Goal: Information Seeking & Learning: Learn about a topic

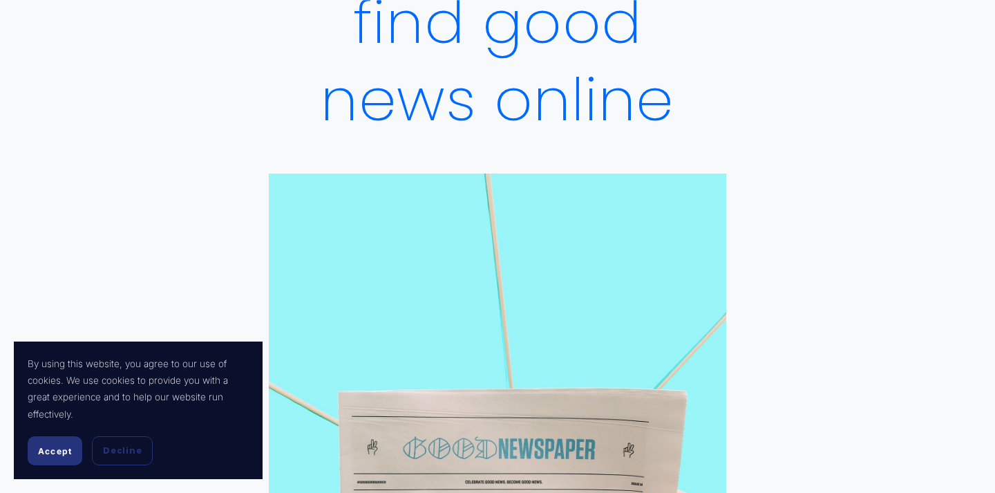
scroll to position [478, 0]
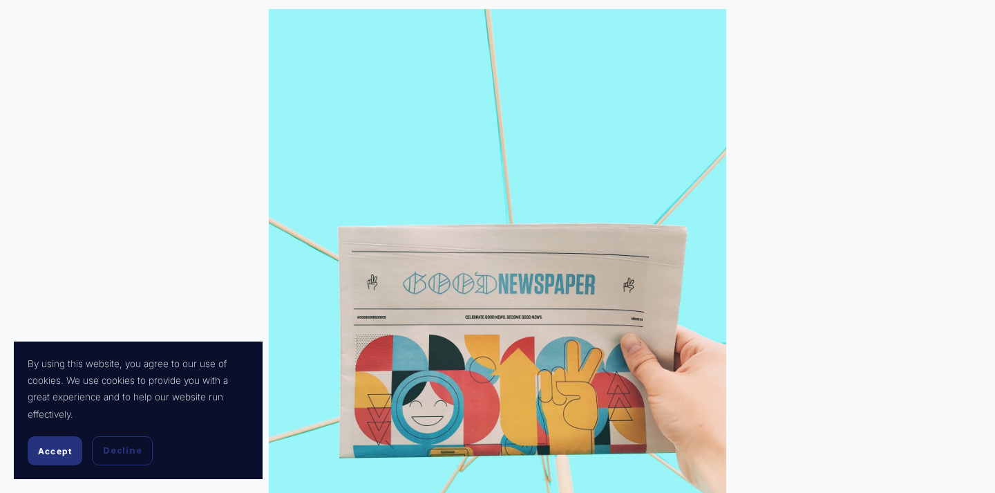
click at [45, 446] on span "Accept" at bounding box center [55, 451] width 34 height 10
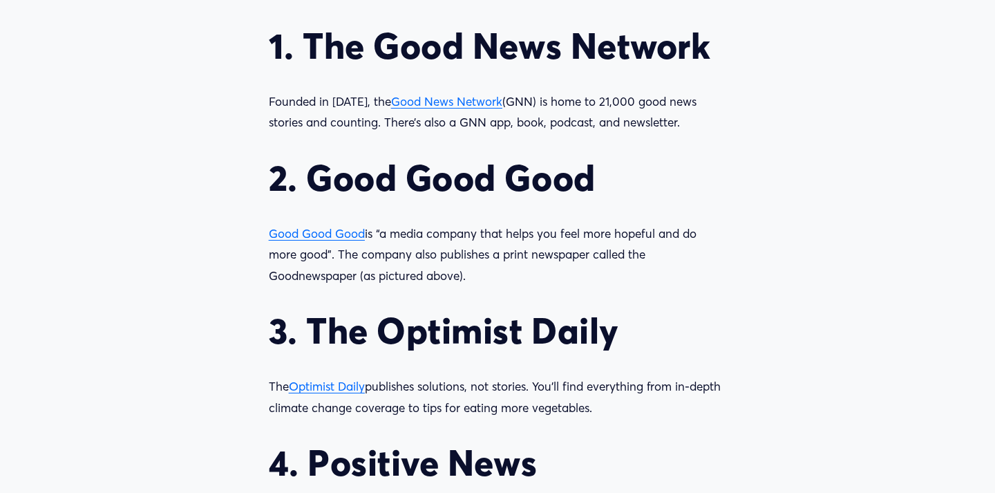
scroll to position [1336, 0]
click at [327, 386] on span "Optimist Daily" at bounding box center [327, 385] width 76 height 15
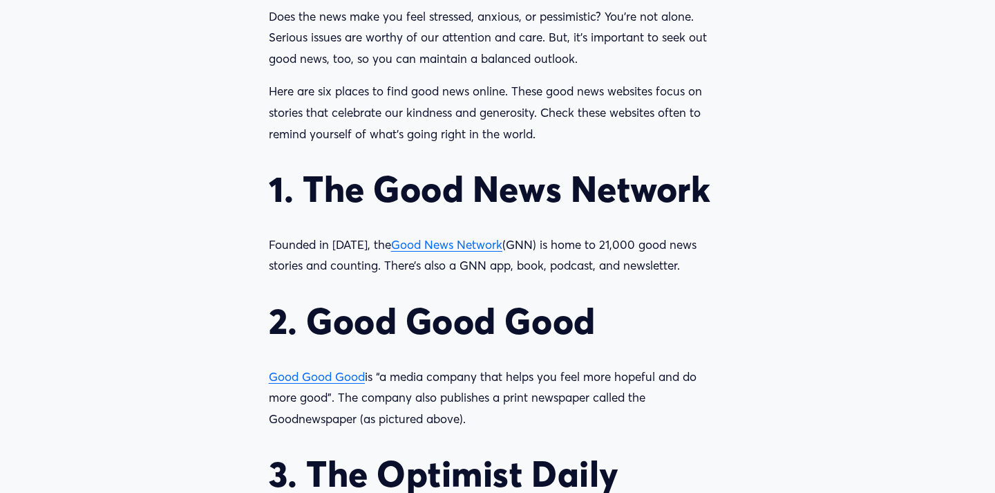
scroll to position [1196, 0]
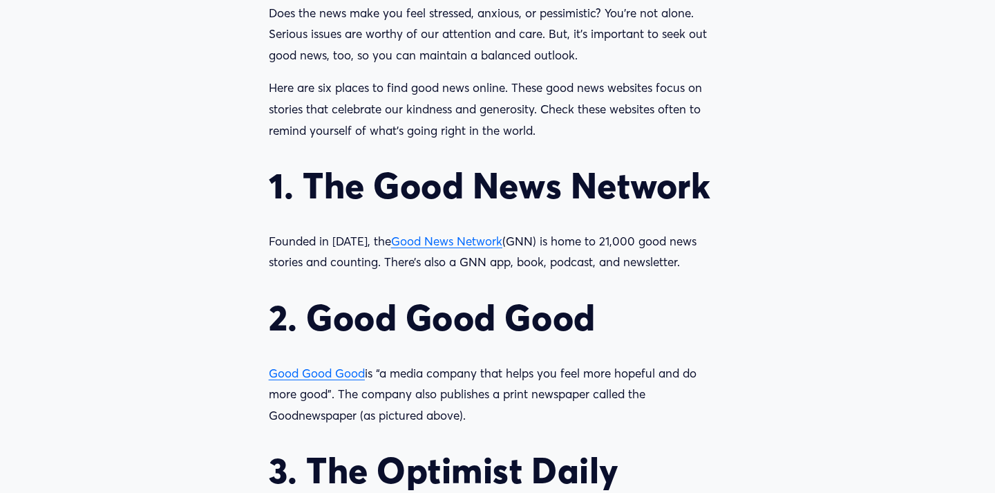
click at [439, 240] on span "Good News Network" at bounding box center [446, 241] width 111 height 15
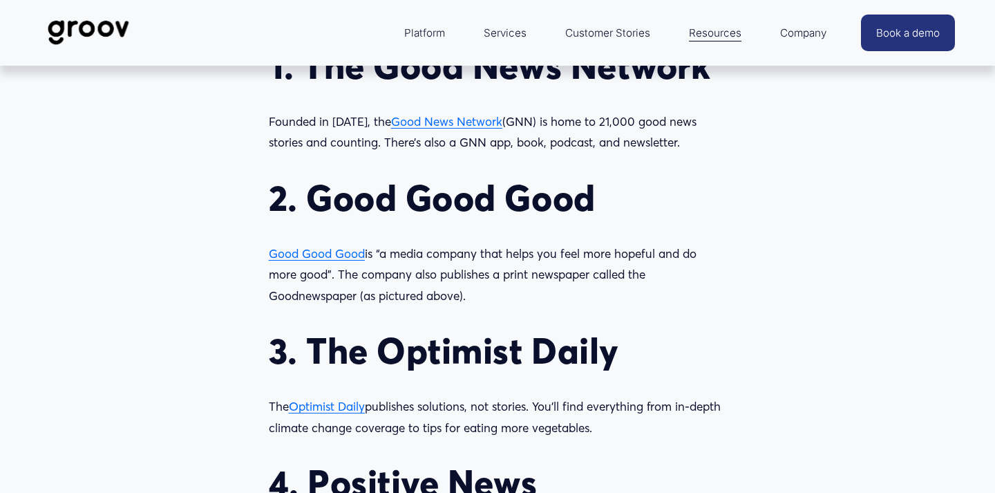
scroll to position [1319, 0]
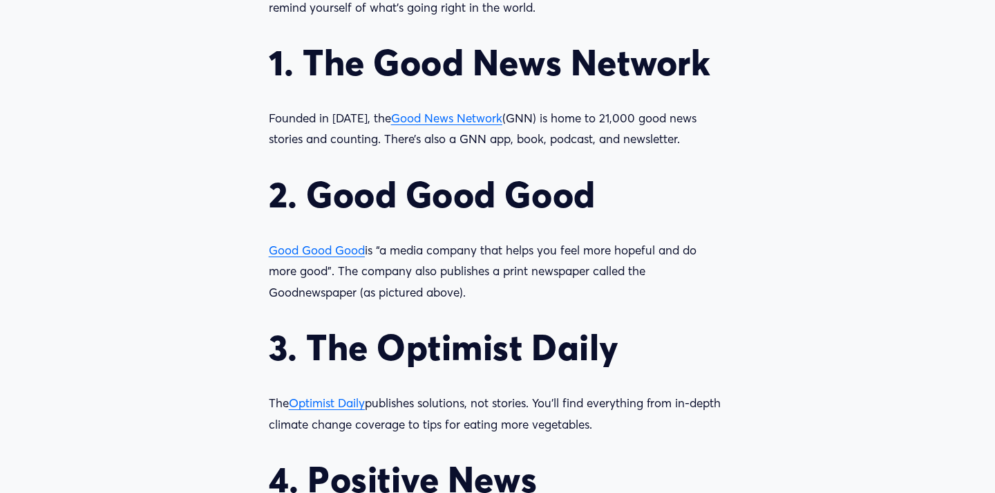
click at [278, 248] on span "Good Good Good" at bounding box center [317, 250] width 96 height 15
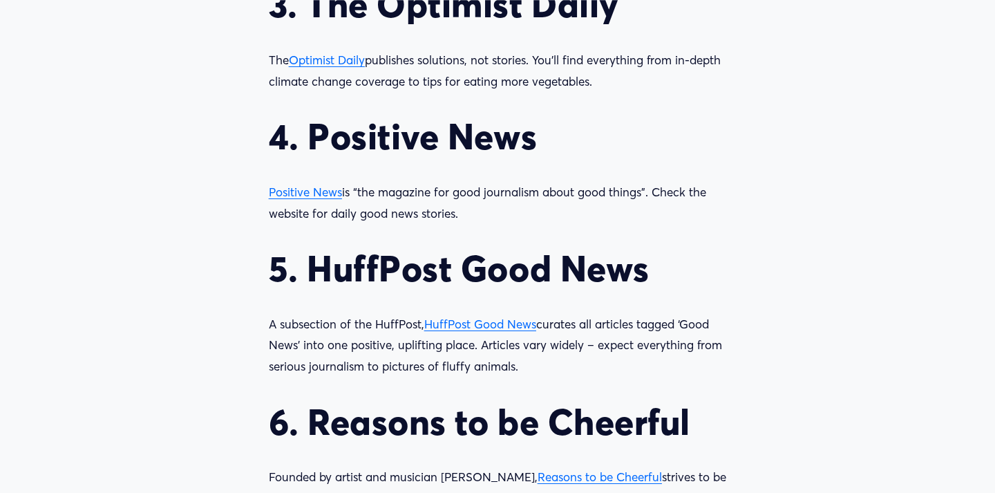
scroll to position [1663, 0]
click at [291, 193] on span "Positive News" at bounding box center [305, 191] width 73 height 15
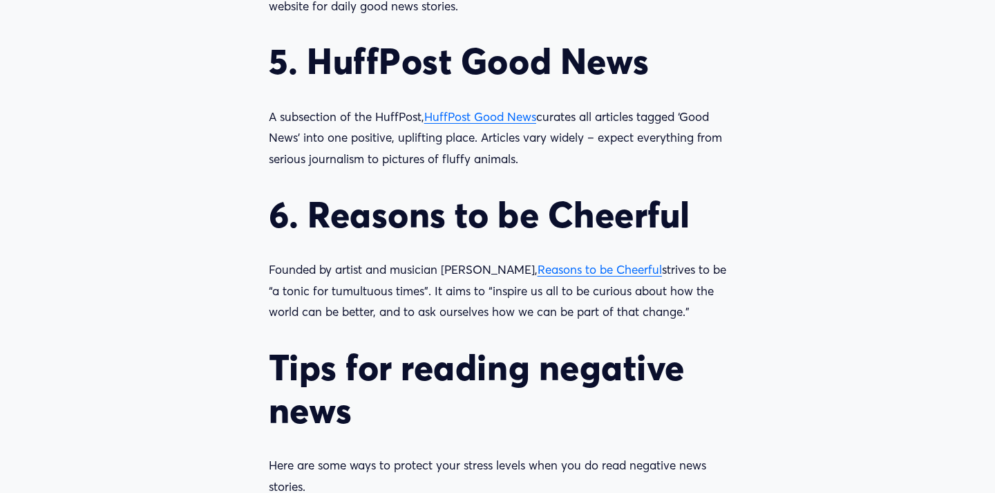
scroll to position [1876, 0]
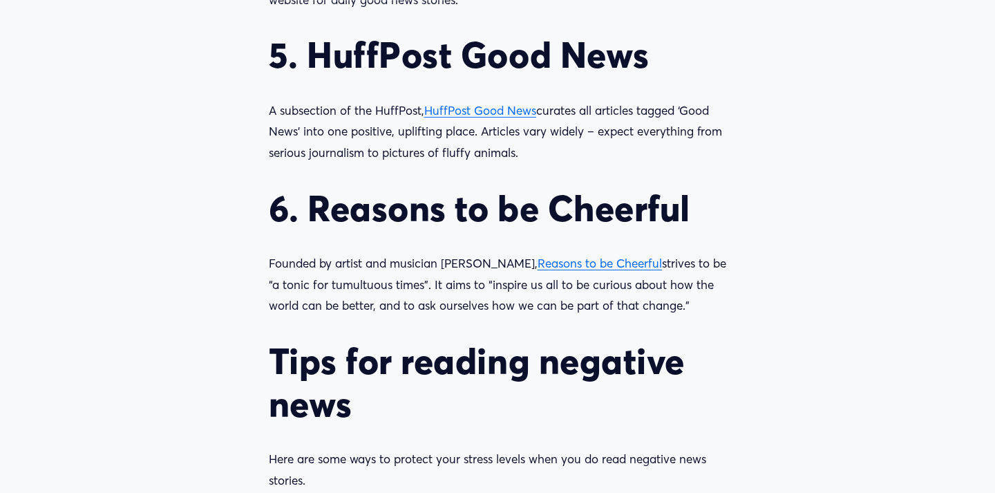
click at [567, 267] on span "Reasons to be Cheerful" at bounding box center [600, 263] width 124 height 15
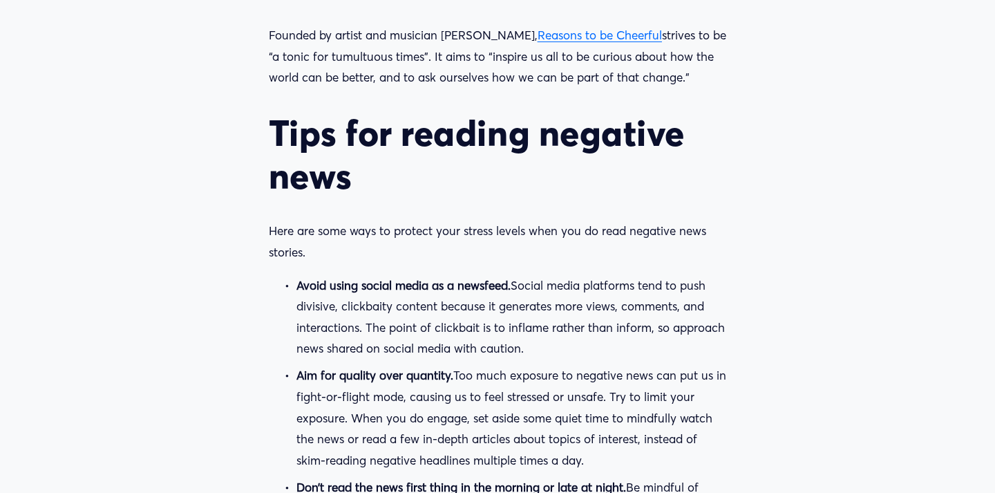
scroll to position [2290, 0]
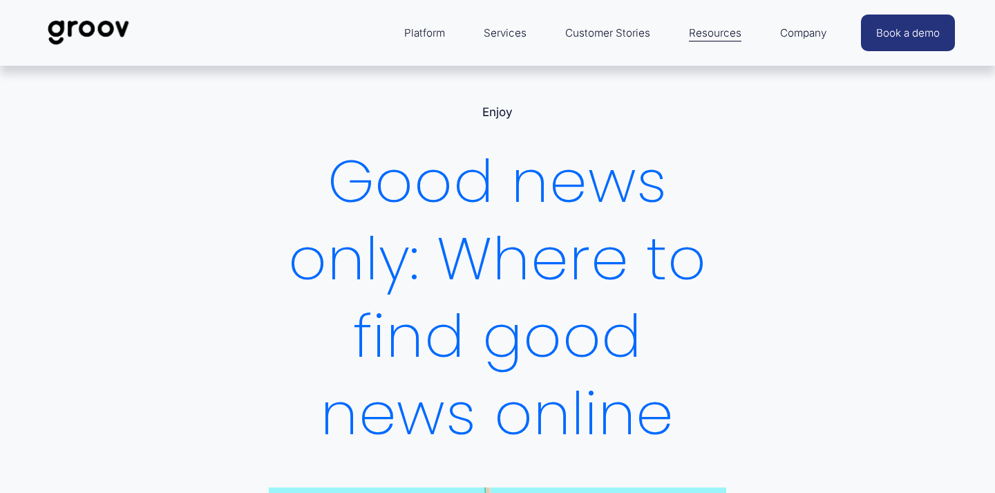
click at [95, 23] on img at bounding box center [88, 33] width 97 height 46
